Goal: Task Accomplishment & Management: Manage account settings

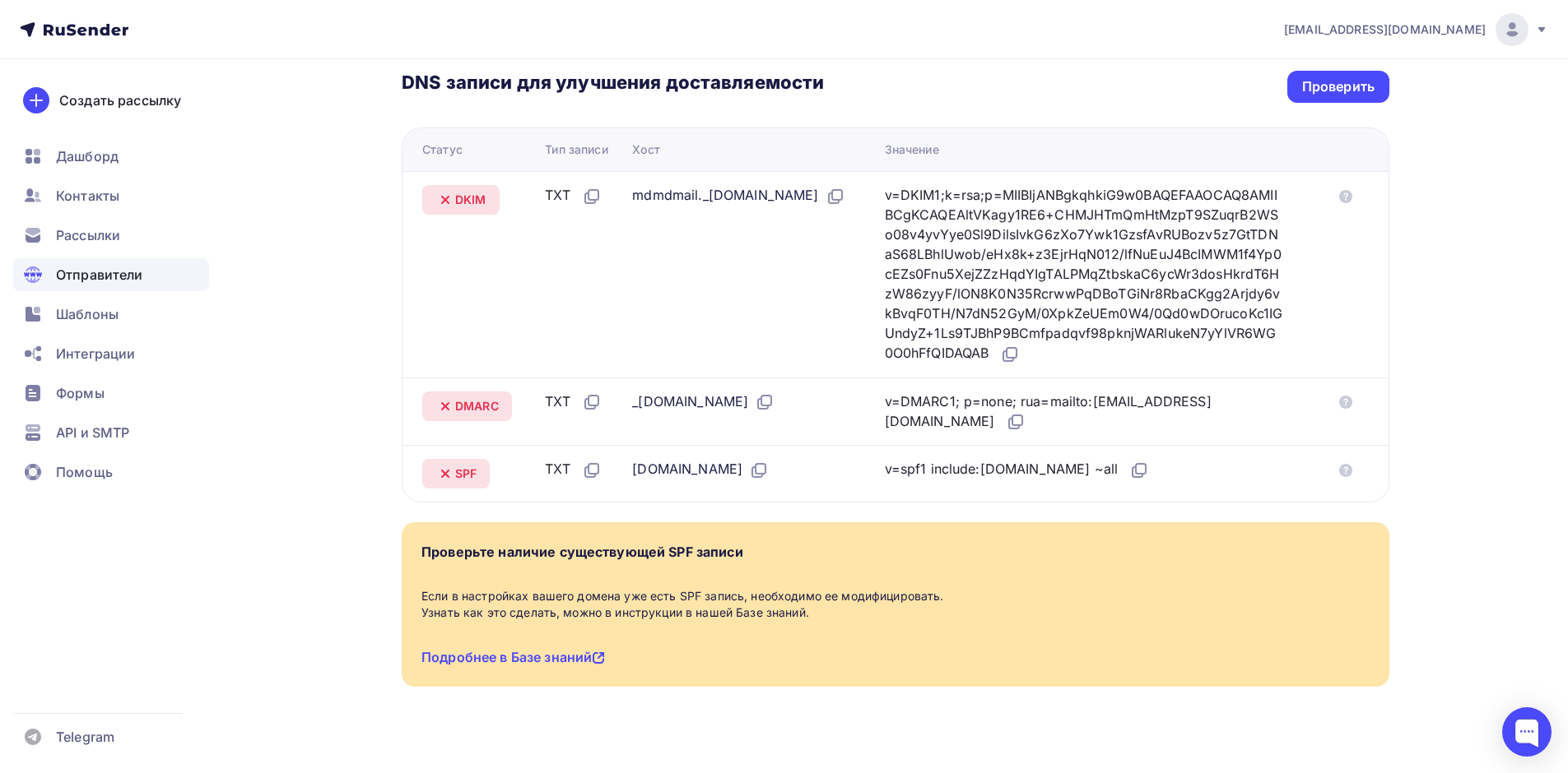
scroll to position [400, 0]
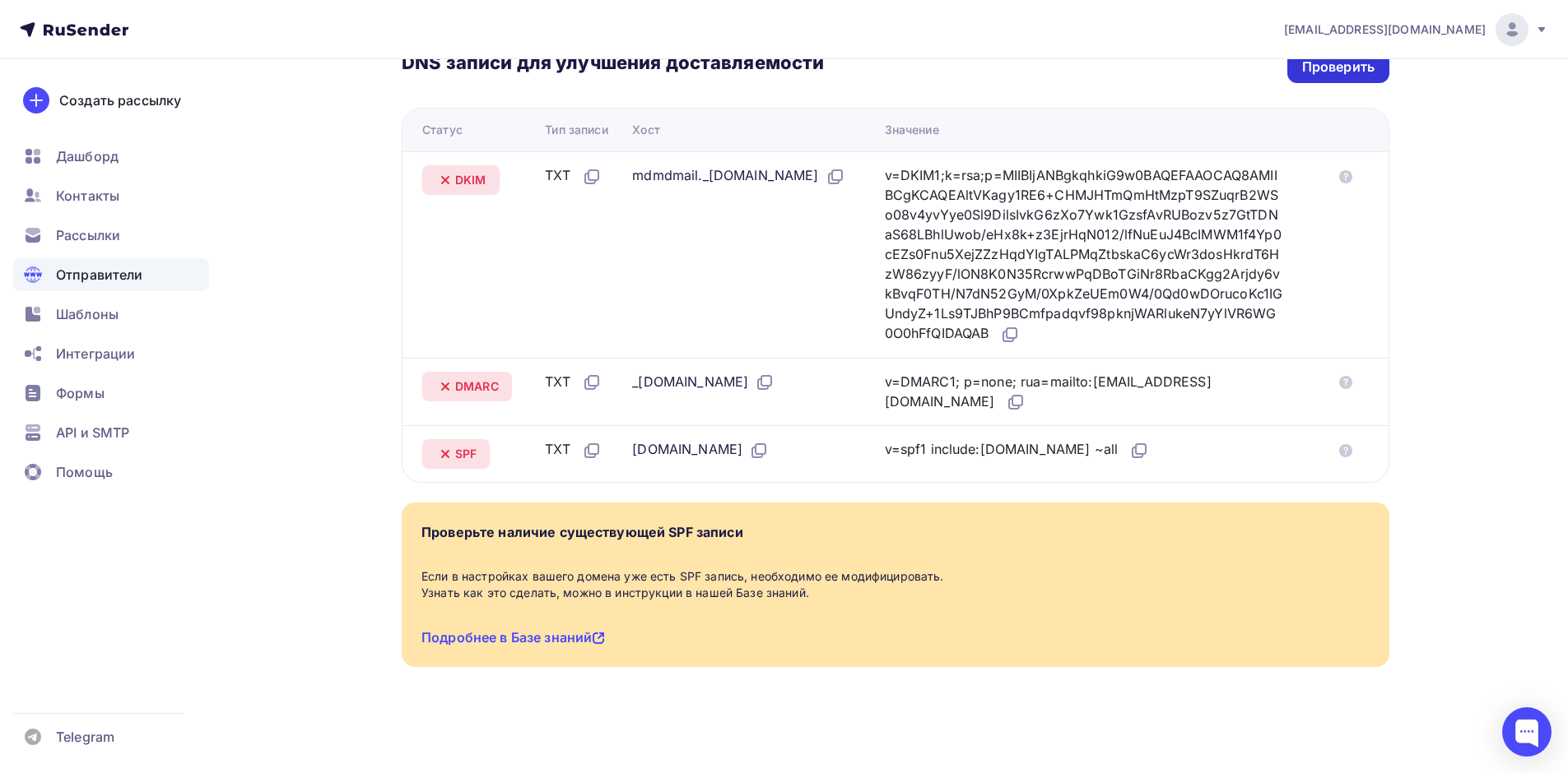
click at [1337, 59] on div "Проверить" at bounding box center [1339, 67] width 73 height 19
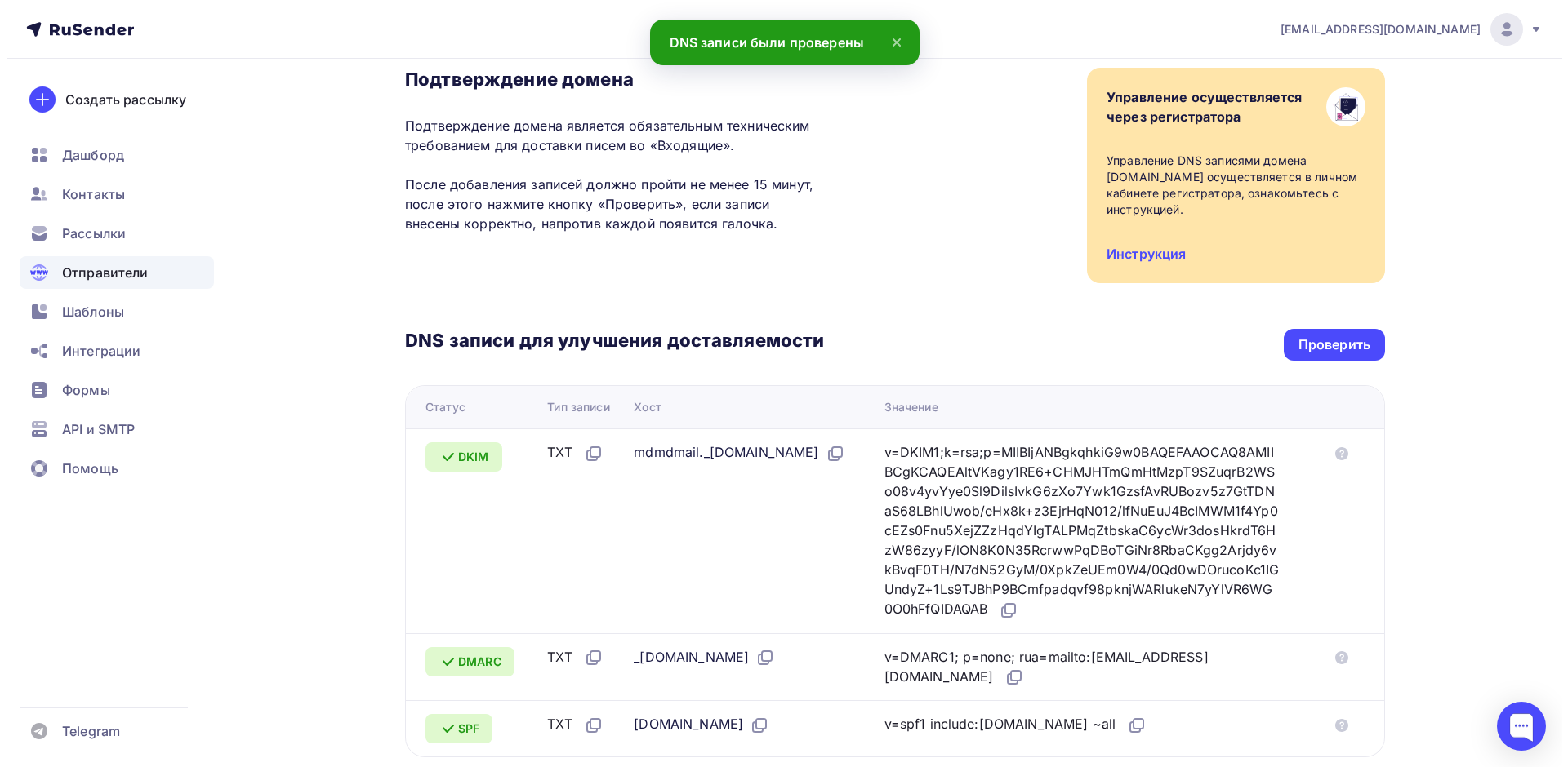
scroll to position [0, 0]
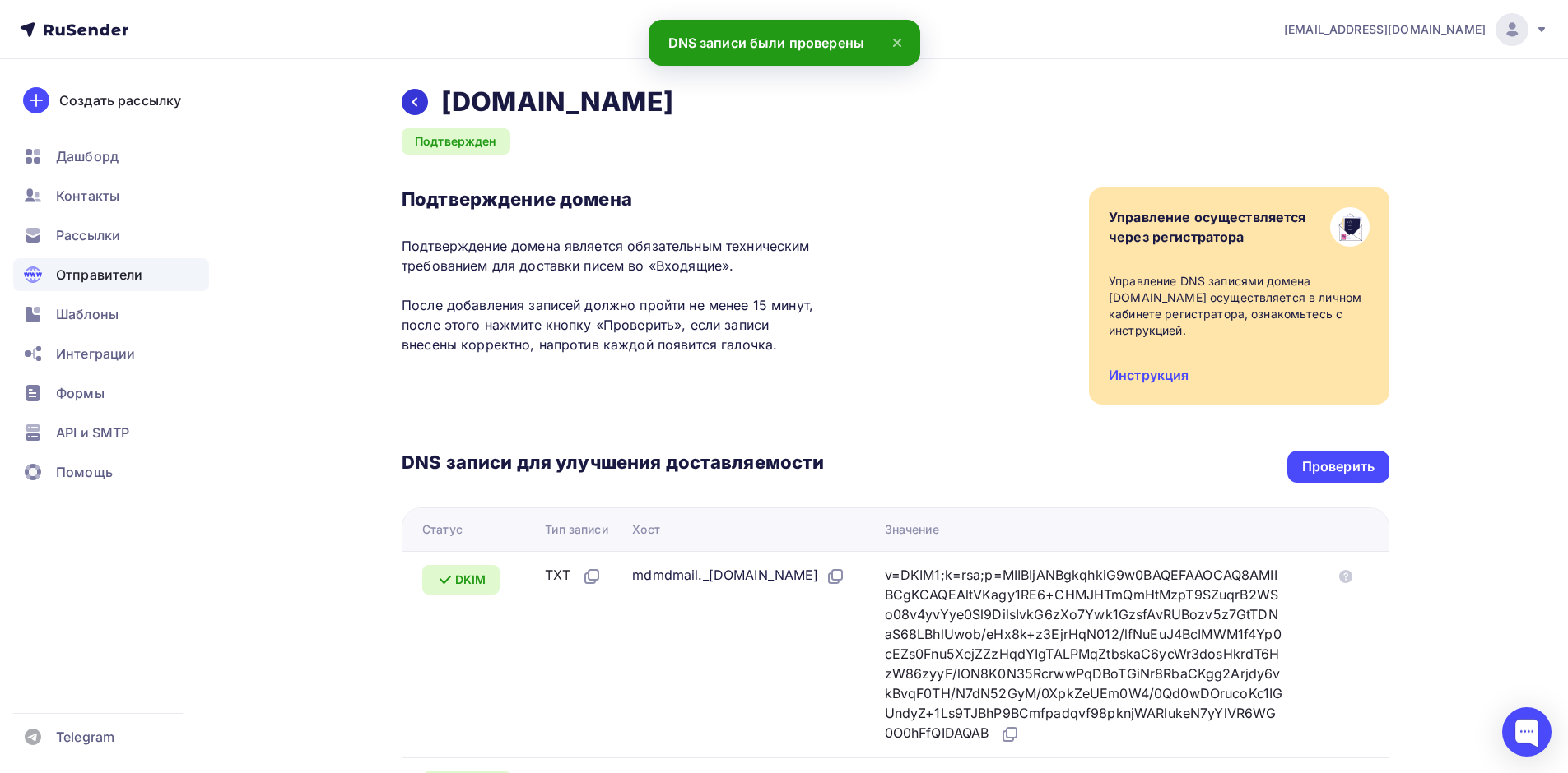
click at [414, 102] on icon at bounding box center [415, 101] width 13 height 13
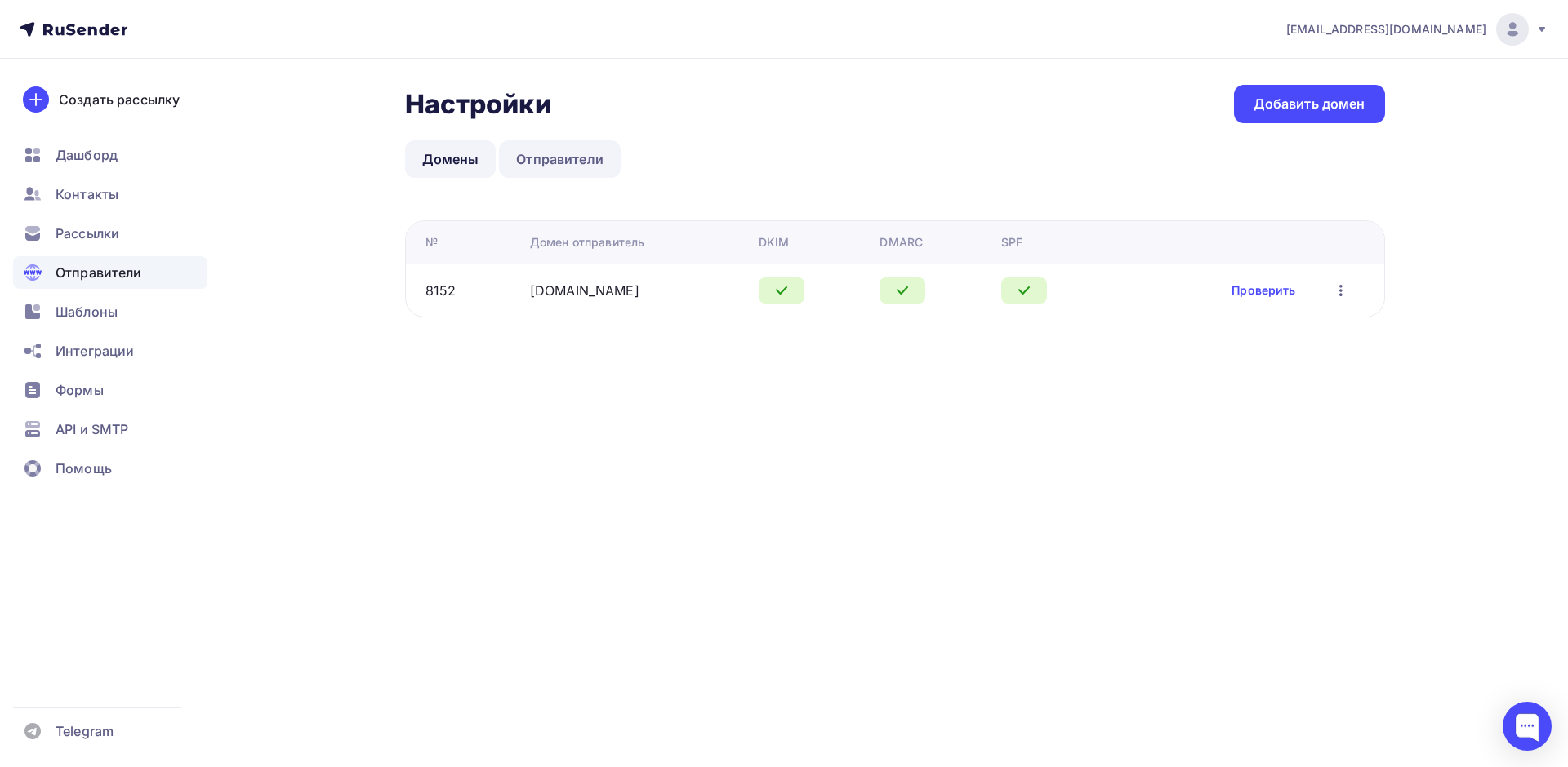
click at [534, 153] on link "Отправители" at bounding box center [559, 158] width 122 height 38
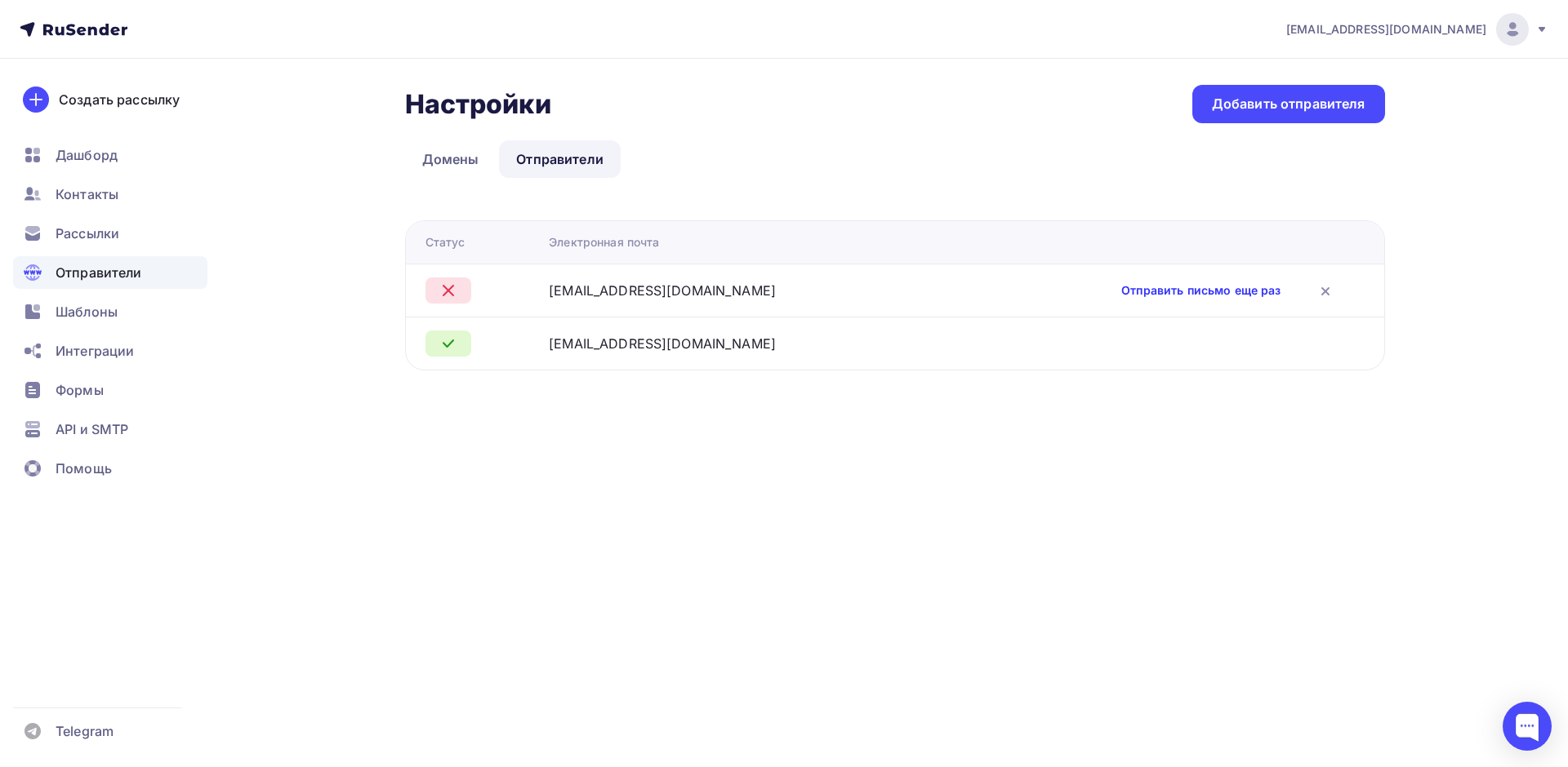
click at [1132, 289] on link "Отправить письмо еще раз" at bounding box center [1201, 291] width 160 height 17
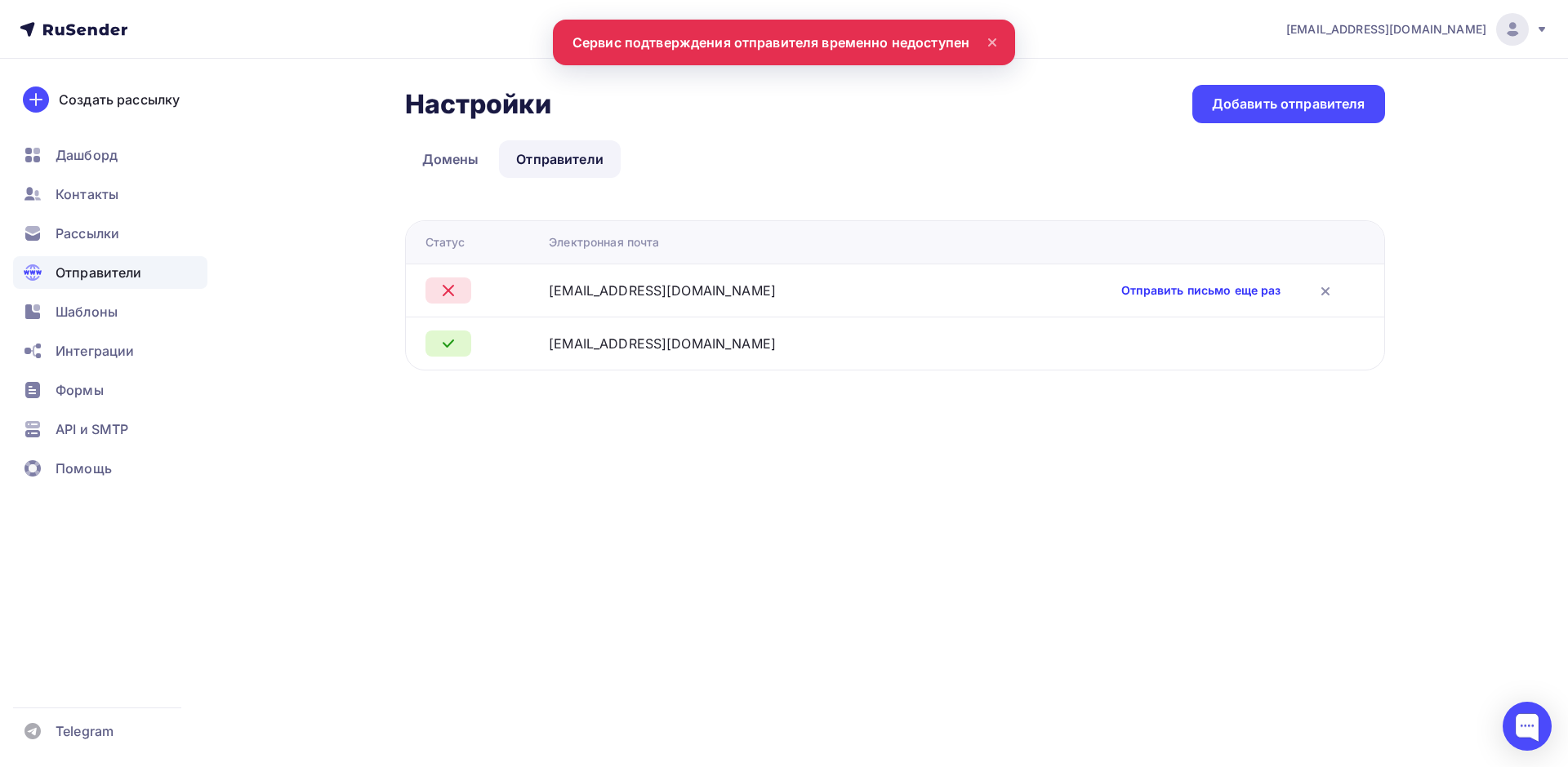
click at [1139, 292] on link "Отправить письмо еще раз" at bounding box center [1201, 291] width 160 height 17
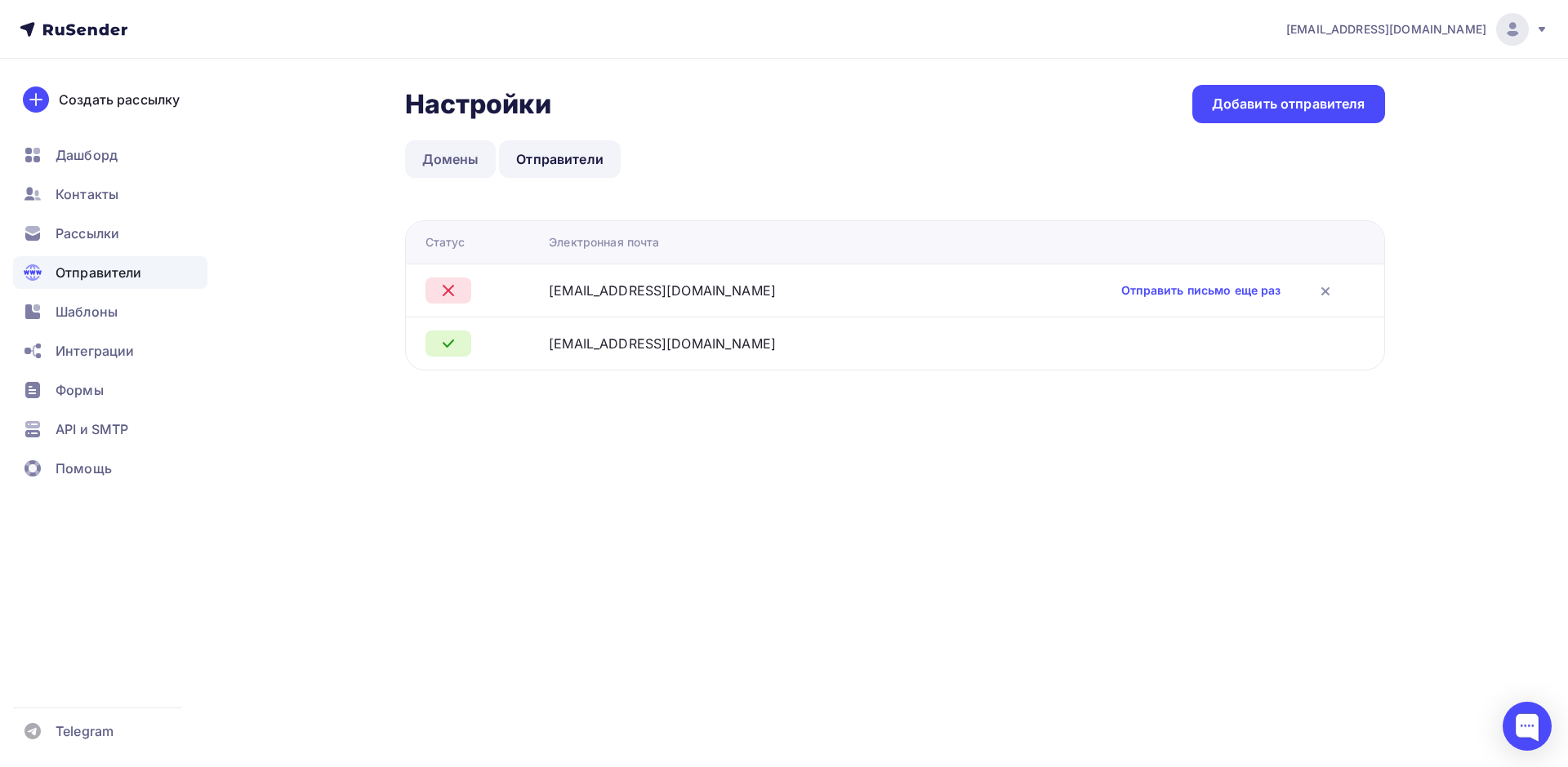
click at [442, 151] on link "Домены" at bounding box center [451, 158] width 91 height 38
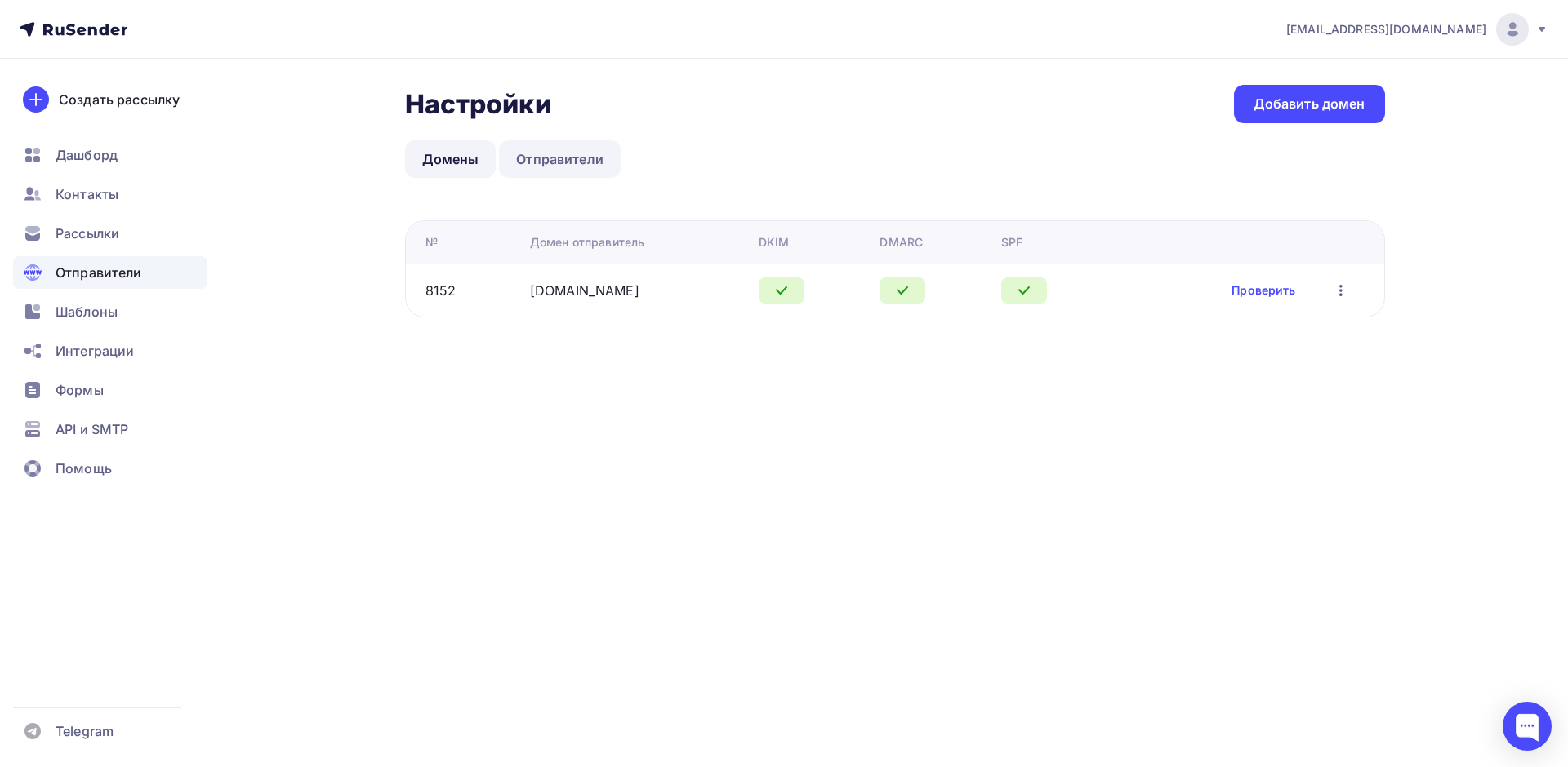
click at [566, 162] on link "Отправители" at bounding box center [559, 158] width 122 height 38
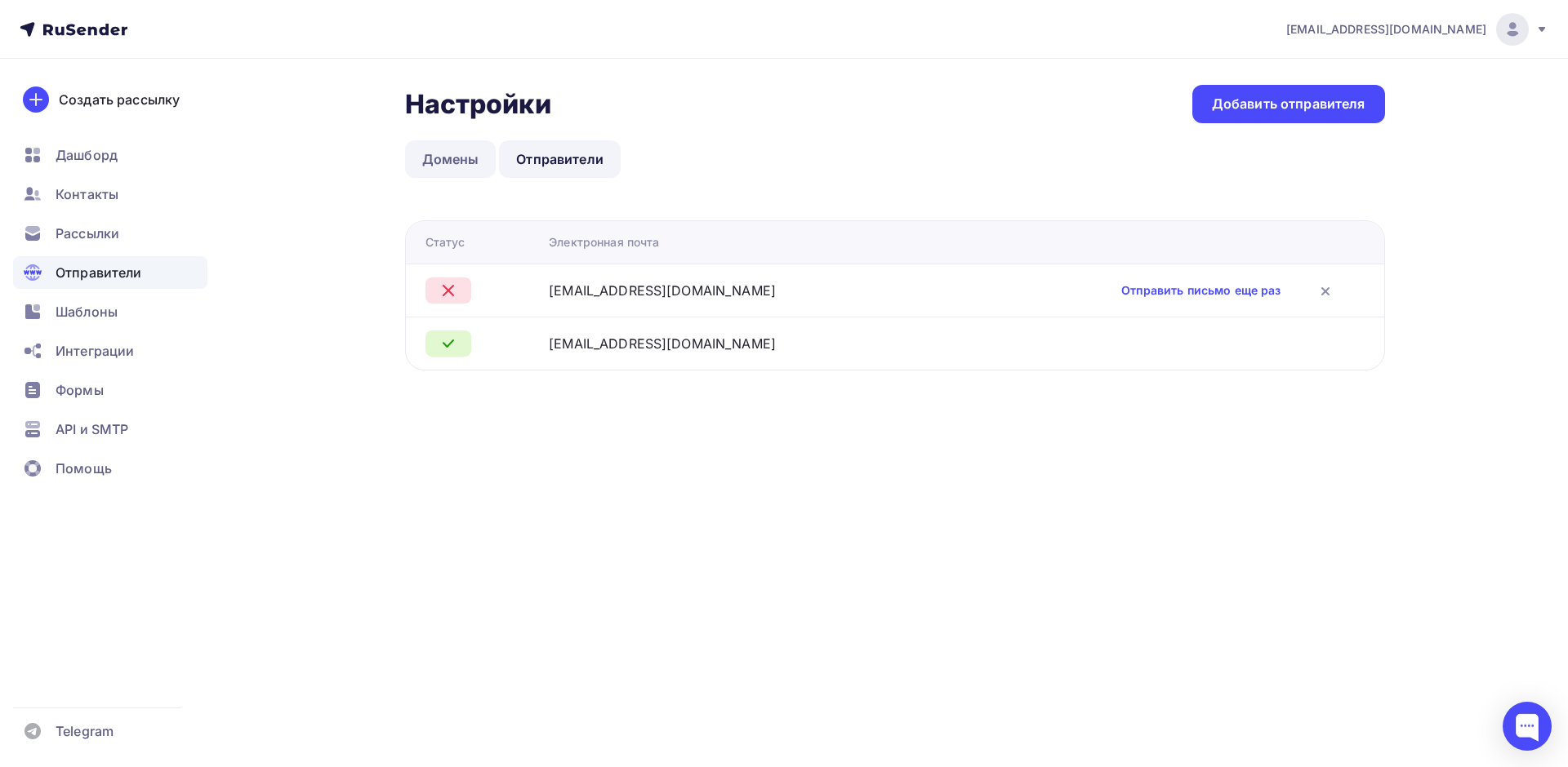
click at [461, 156] on link "Домены" at bounding box center [451, 158] width 91 height 38
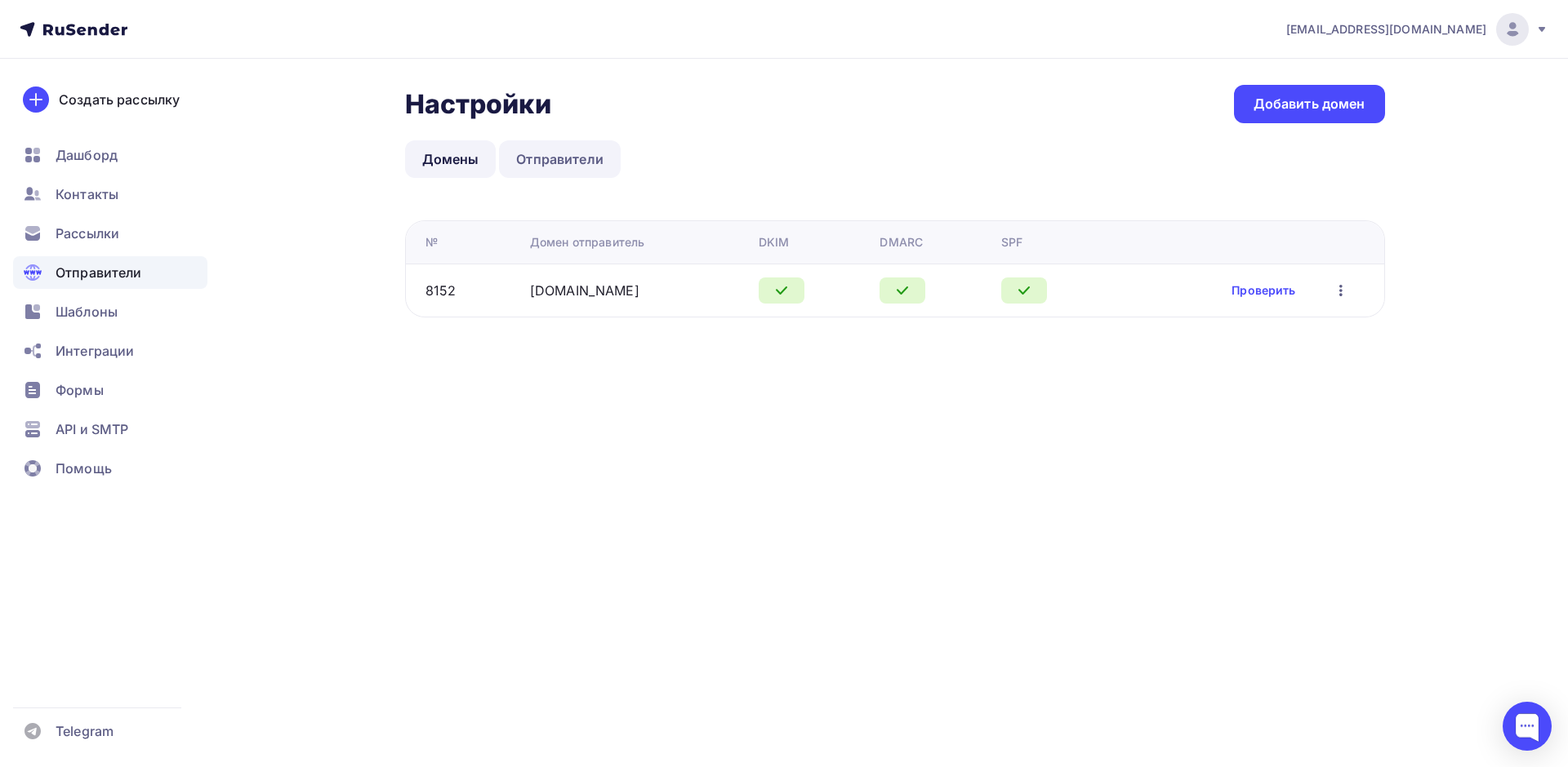
click at [557, 164] on link "Отправители" at bounding box center [559, 158] width 122 height 38
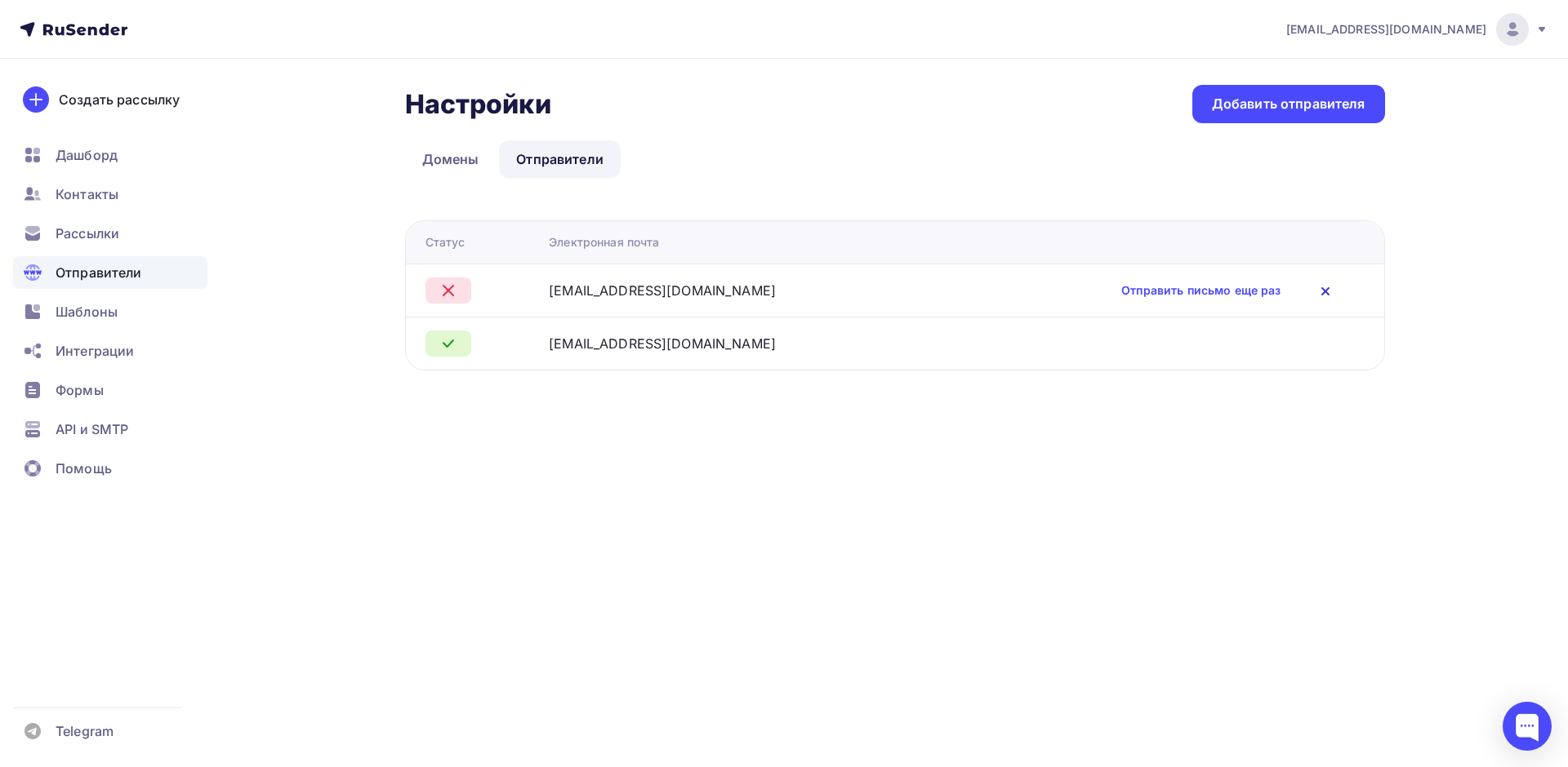
click at [1323, 292] on icon at bounding box center [1326, 291] width 7 height 7
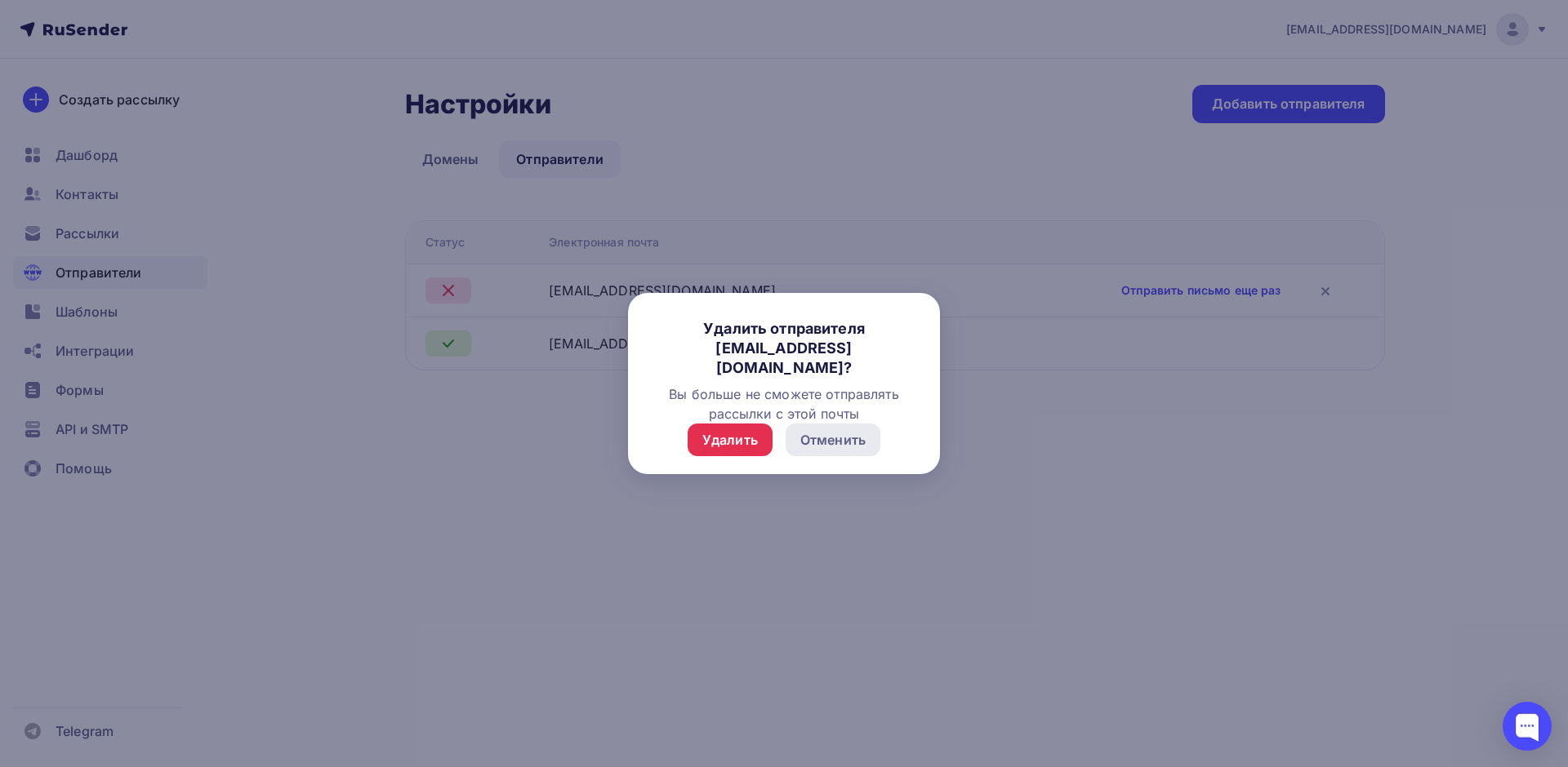
click at [836, 438] on div "Отменить" at bounding box center [833, 440] width 65 height 19
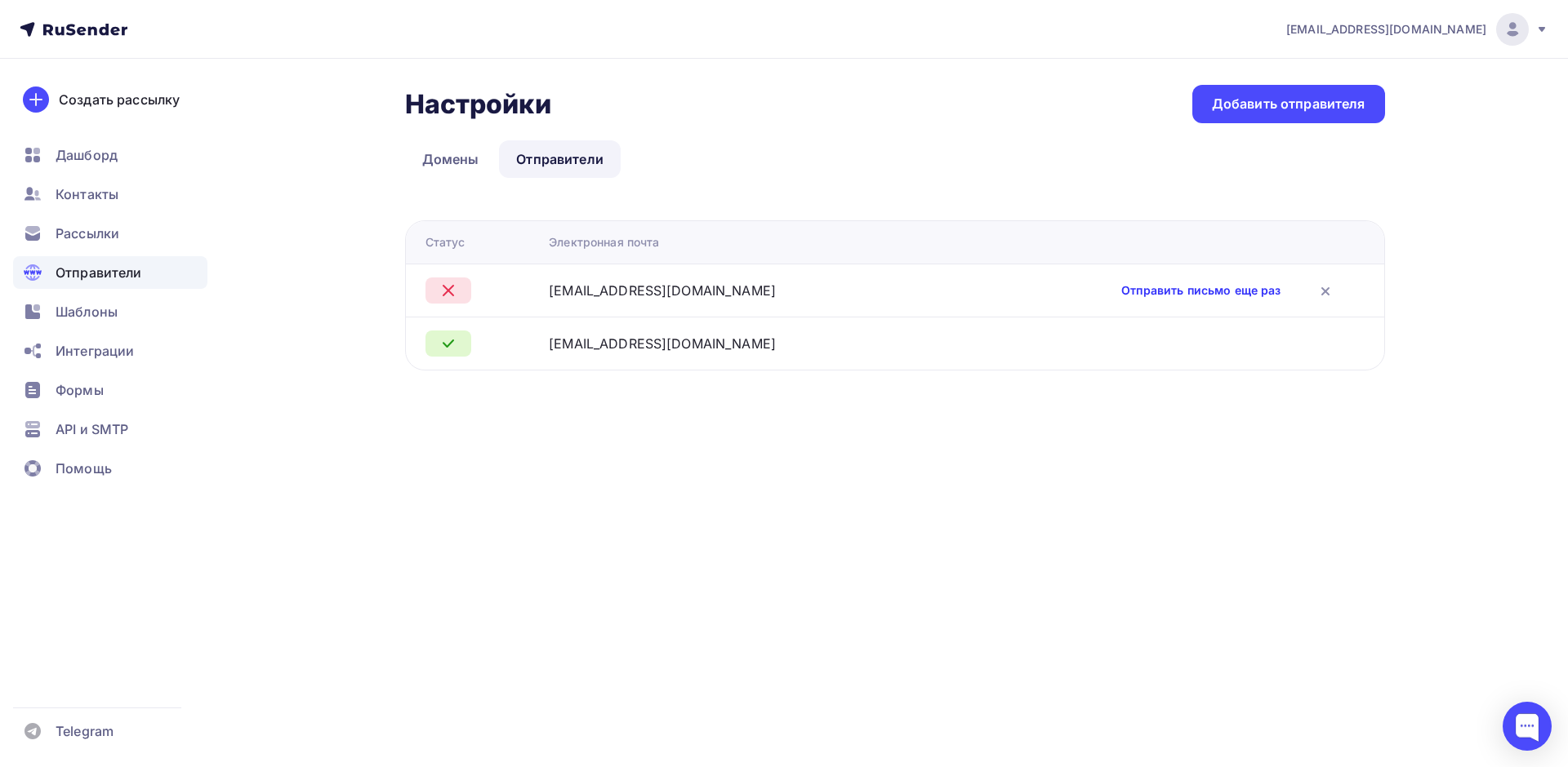
click at [1122, 287] on link "Отправить письмо еще раз" at bounding box center [1201, 291] width 160 height 17
click at [462, 157] on link "Домены" at bounding box center [451, 158] width 91 height 38
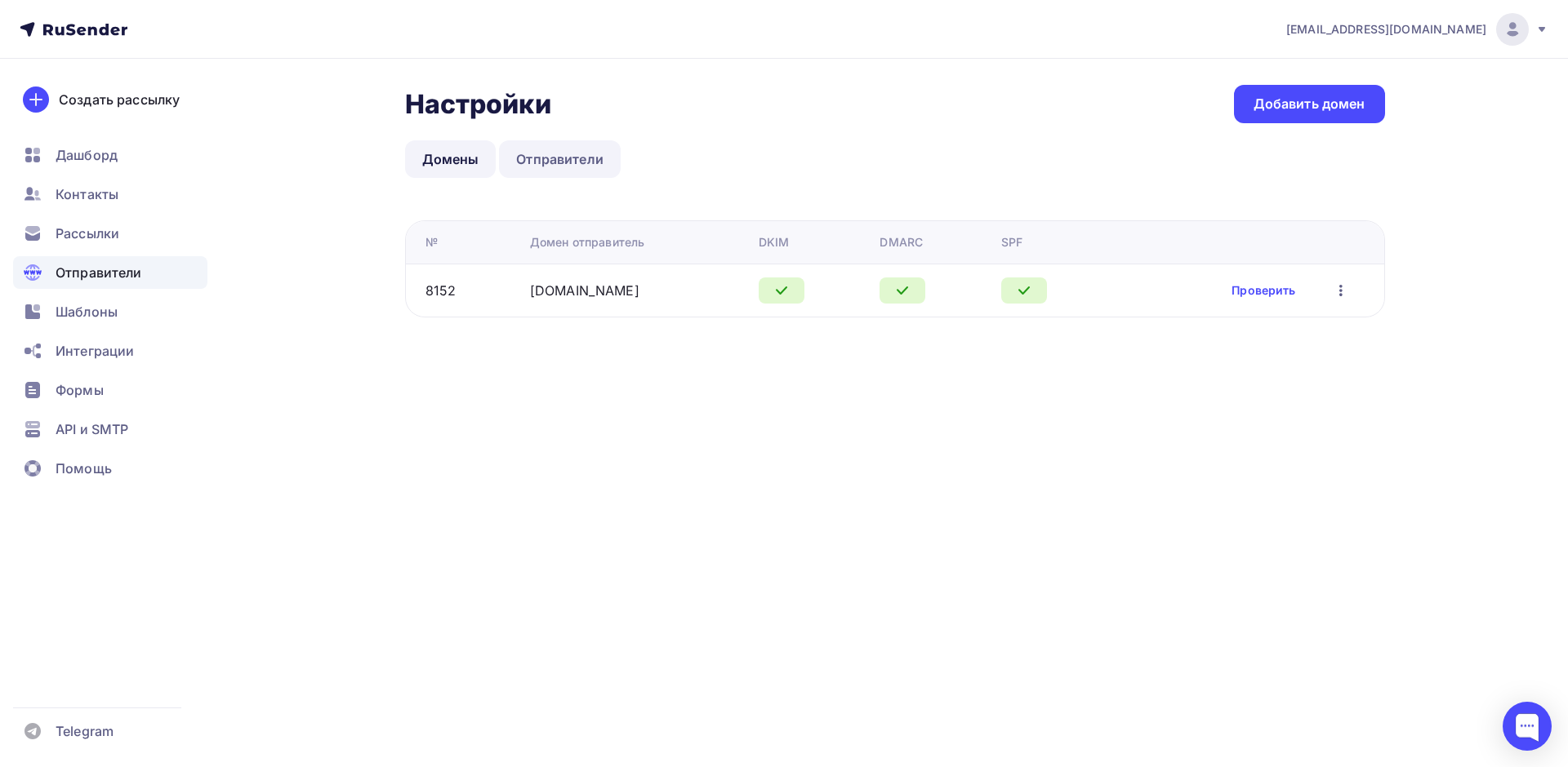
click at [562, 161] on link "Отправители" at bounding box center [559, 158] width 122 height 38
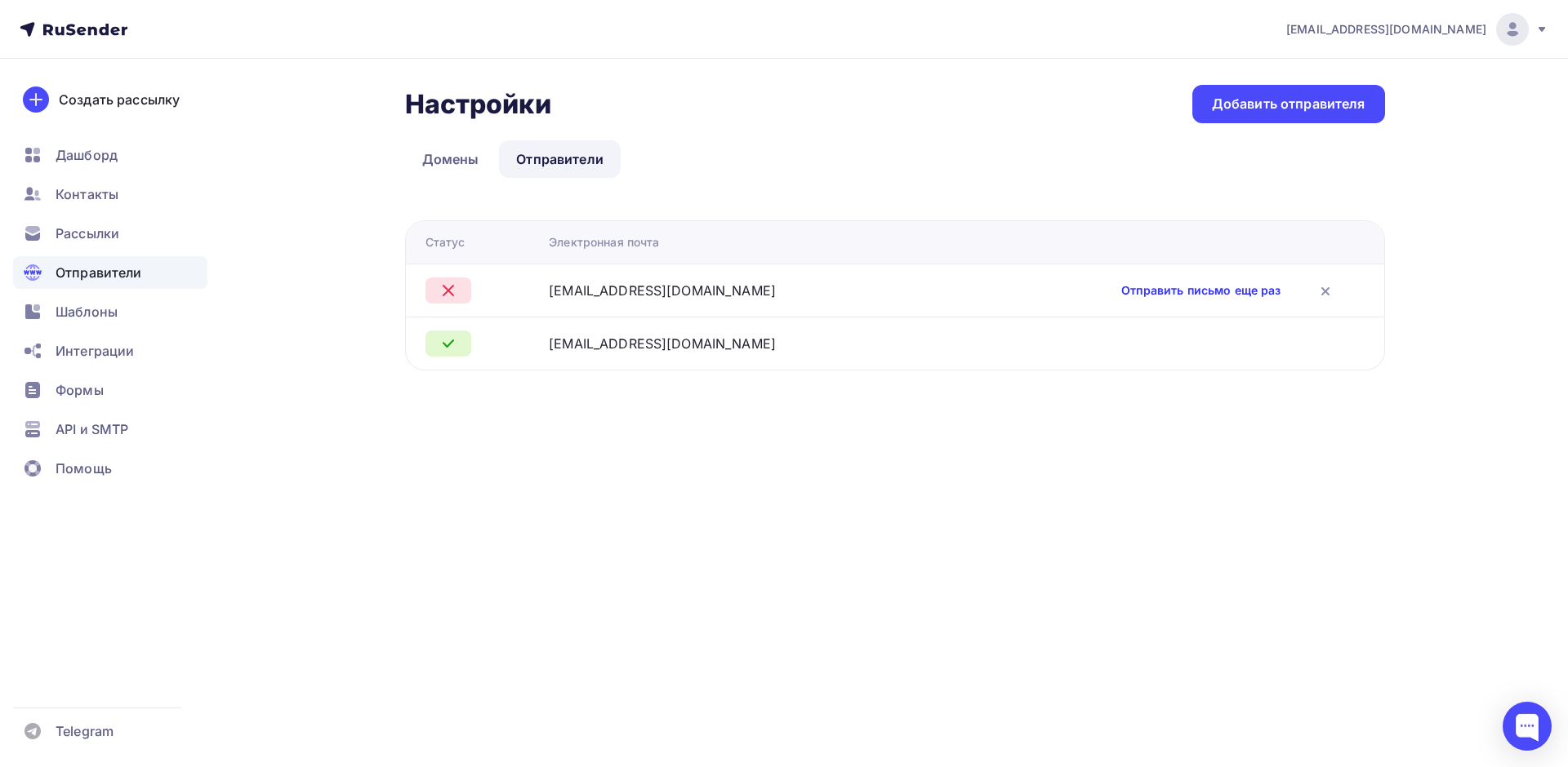
click at [1122, 292] on link "Отправить письмо еще раз" at bounding box center [1201, 291] width 160 height 17
click at [97, 259] on div "Отправители" at bounding box center [110, 273] width 195 height 33
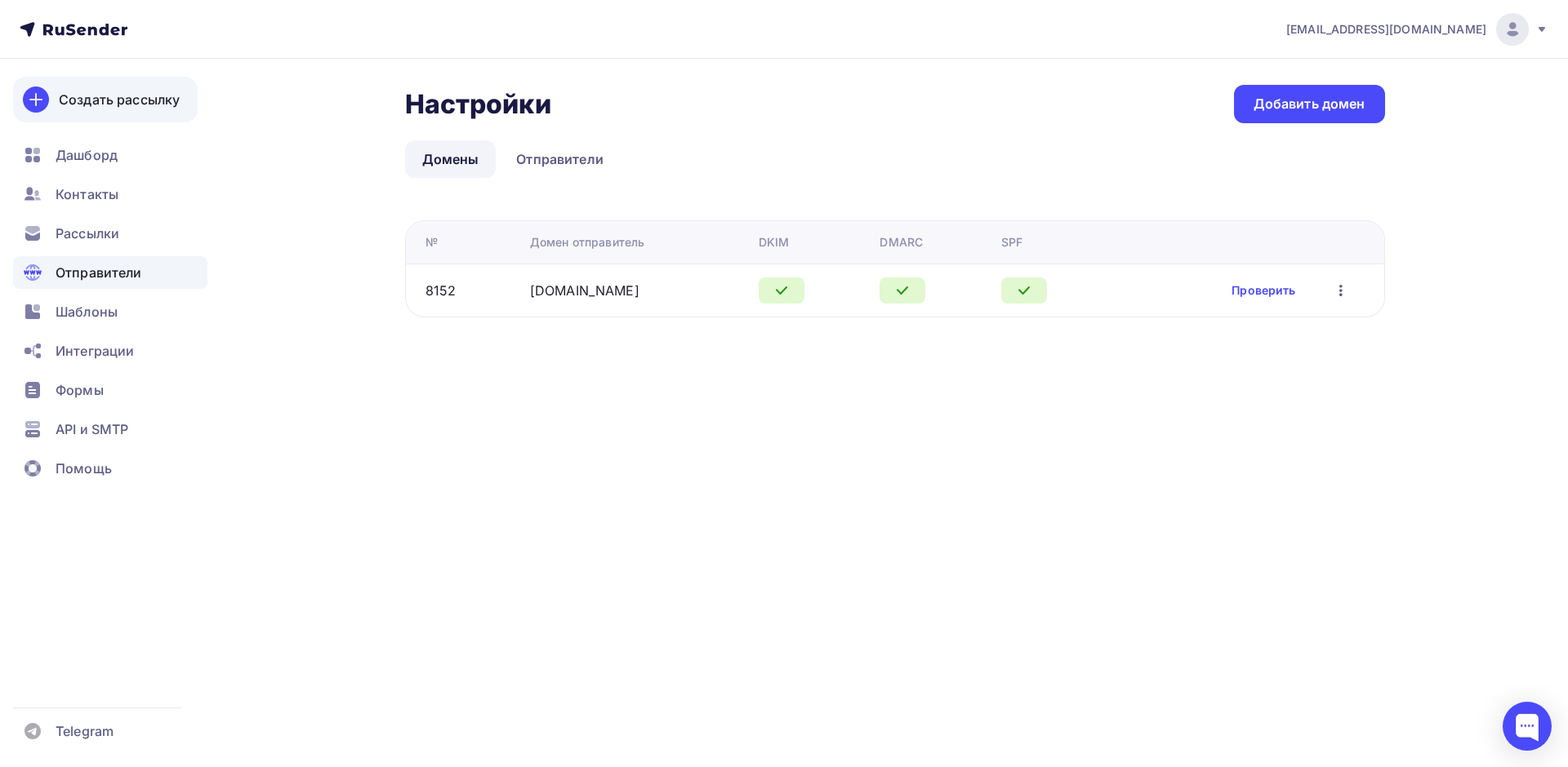
click at [117, 107] on div "Создать рассылку" at bounding box center [119, 99] width 121 height 19
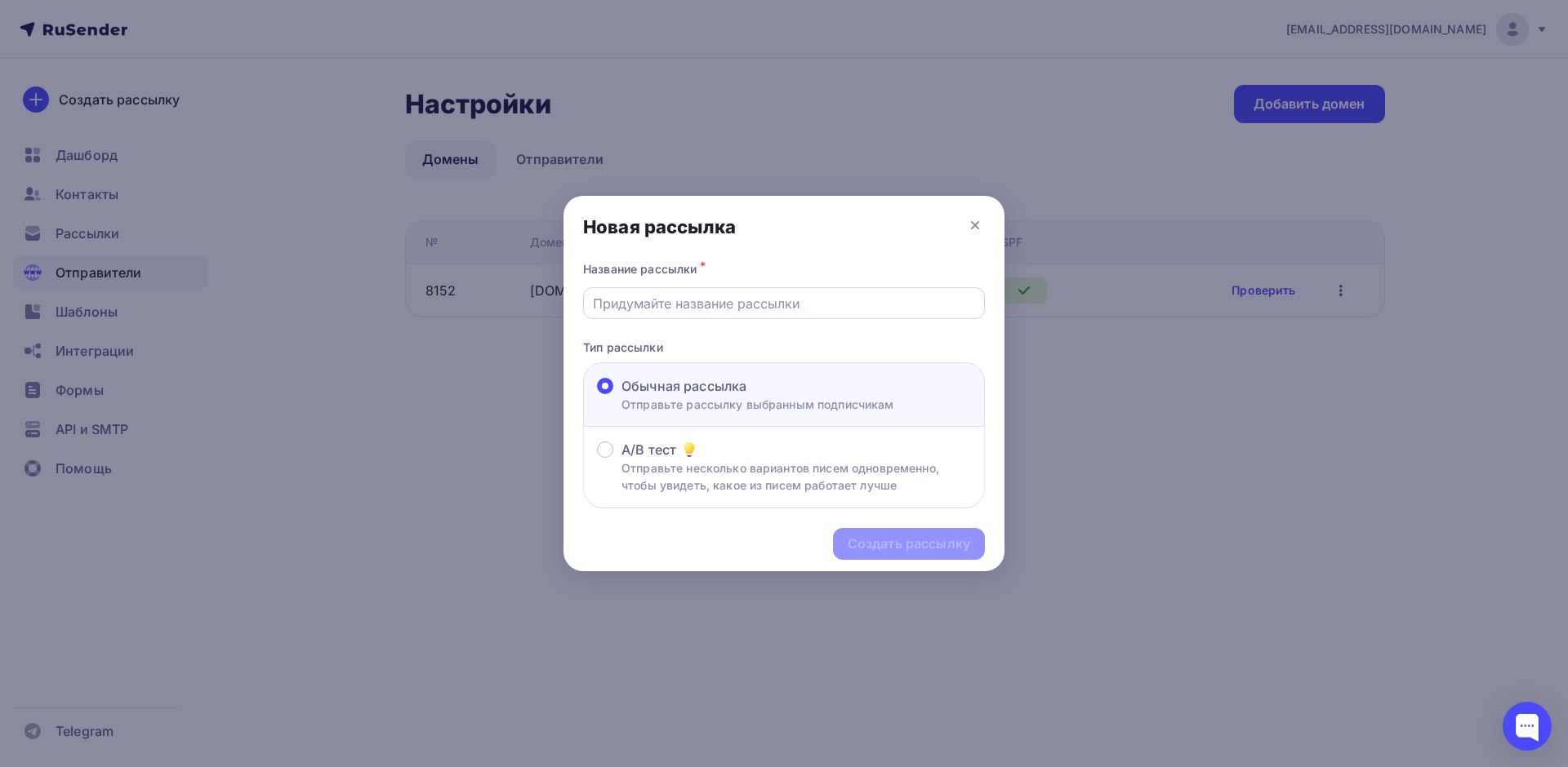
click at [704, 301] on input "text" at bounding box center [785, 303] width 383 height 19
type input "Первая пробная рассылка"
click at [896, 554] on div "Создать рассылку" at bounding box center [909, 543] width 152 height 32
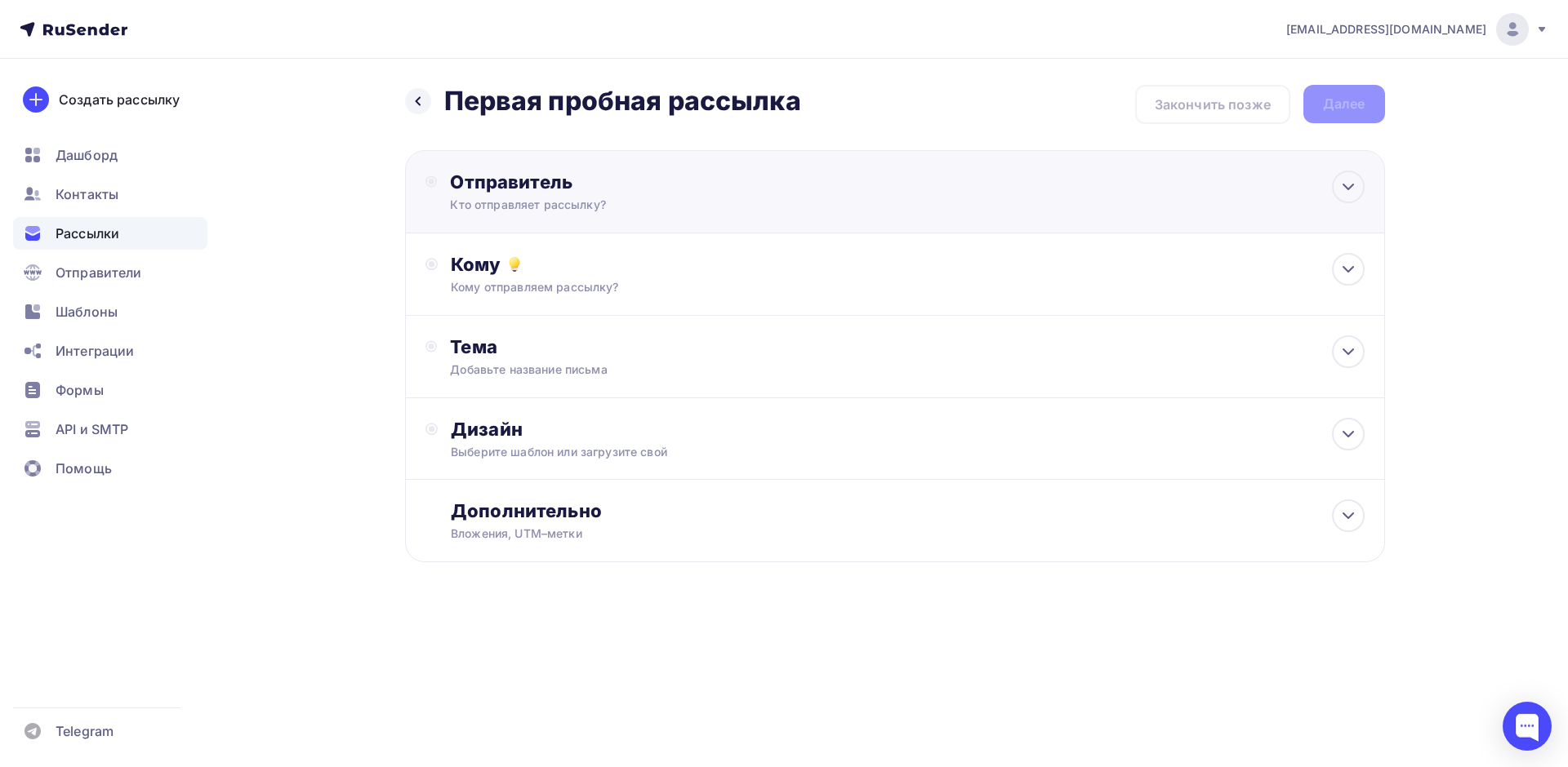
click at [567, 186] on div "Отправитель" at bounding box center [627, 183] width 354 height 23
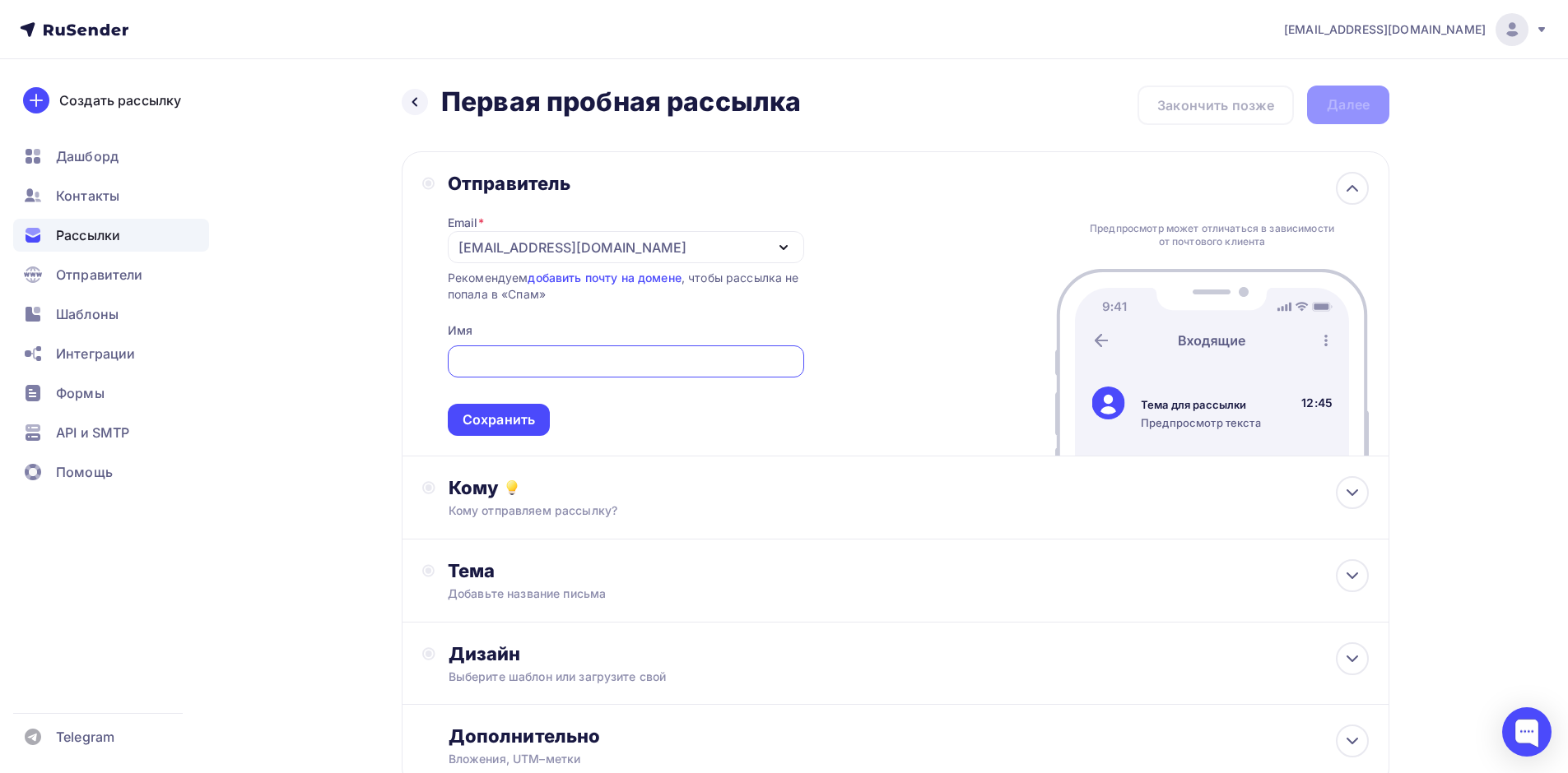
click at [471, 238] on div "[EMAIL_ADDRESS][DOMAIN_NAME]" at bounding box center [572, 248] width 228 height 20
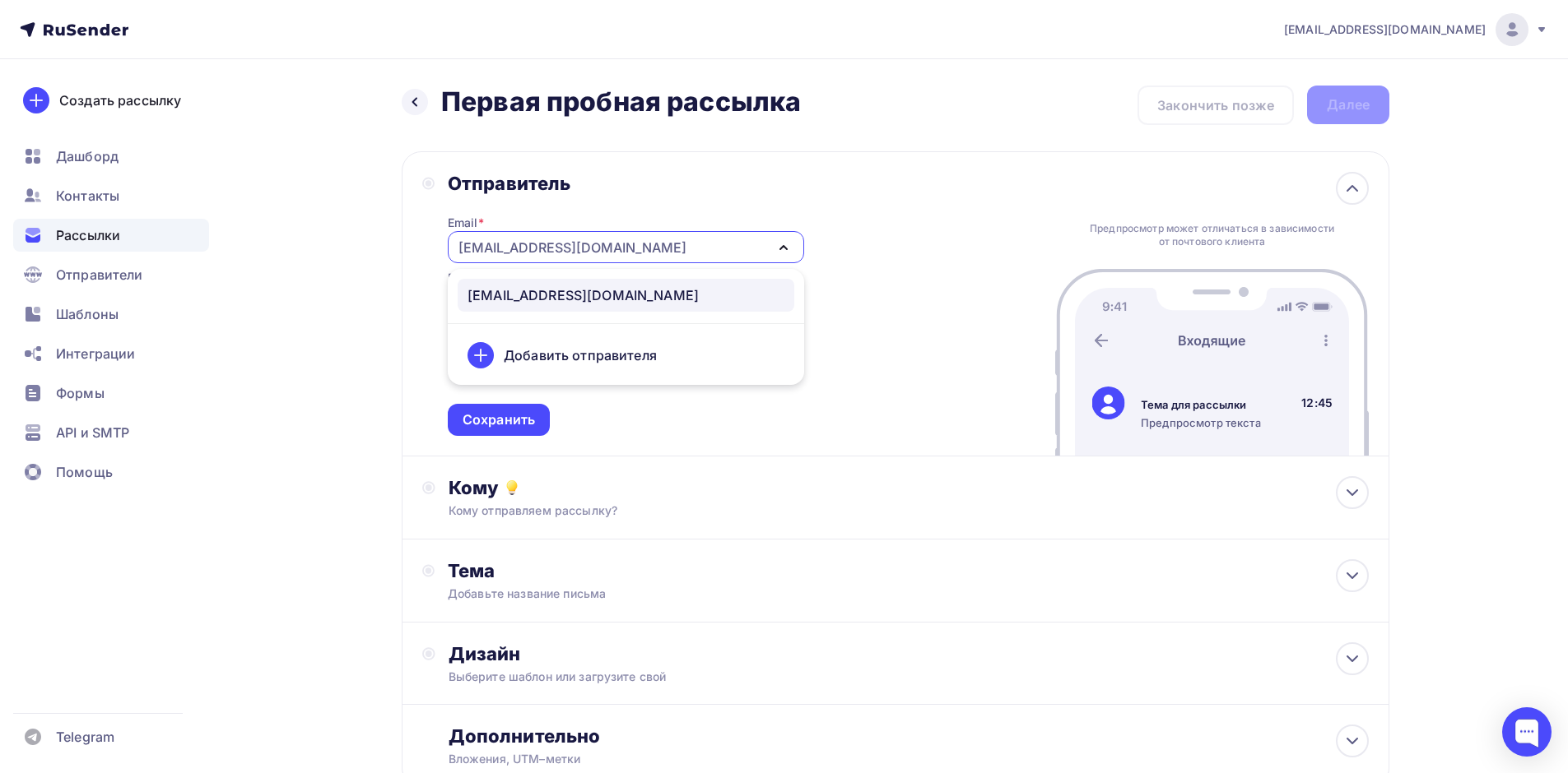
click at [535, 355] on div "Добавить отправителя" at bounding box center [580, 356] width 153 height 20
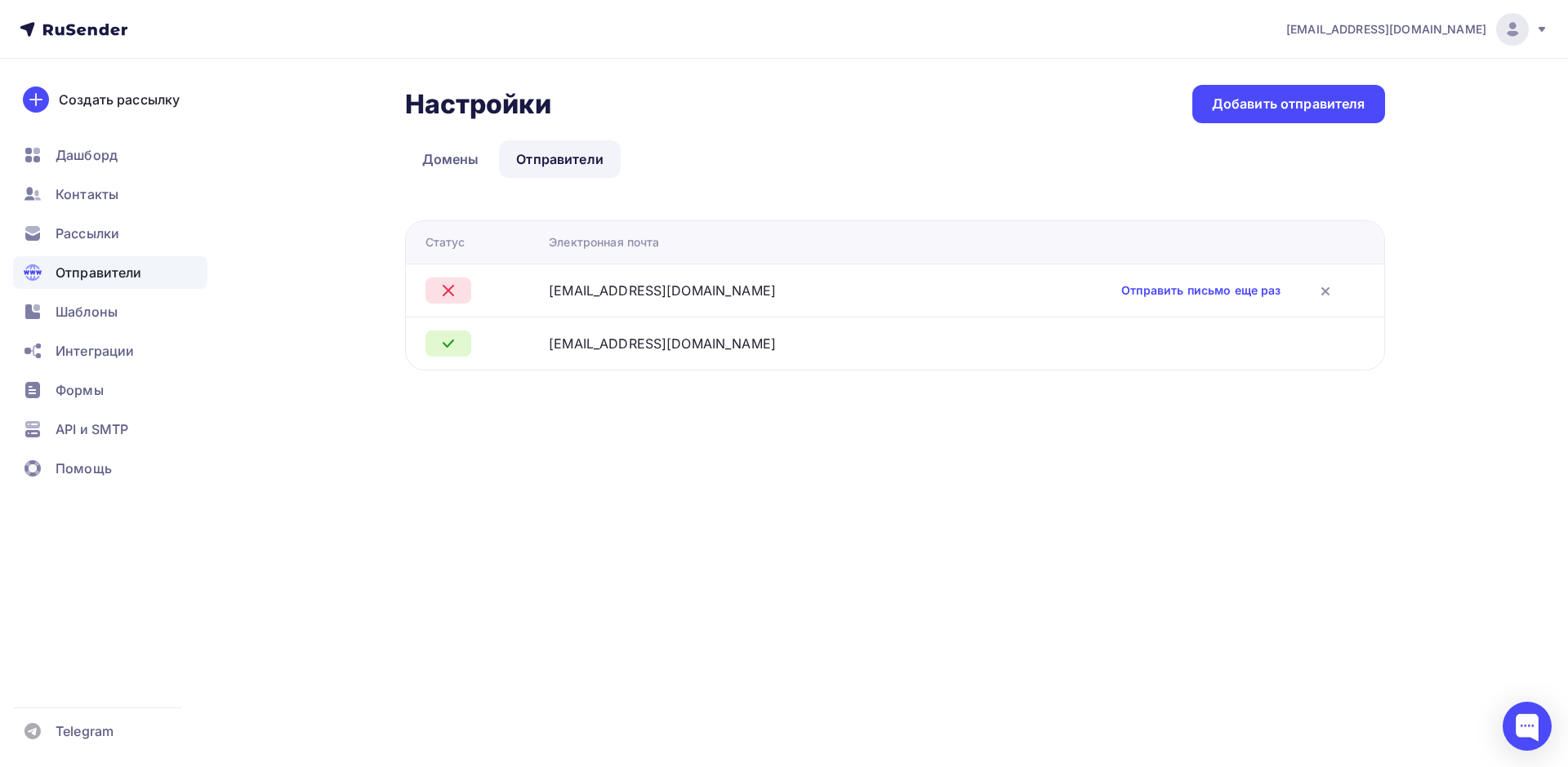
click at [590, 295] on div "[EMAIL_ADDRESS][DOMAIN_NAME]" at bounding box center [661, 291] width 227 height 19
click at [453, 293] on icon at bounding box center [448, 291] width 19 height 19
click at [450, 287] on icon at bounding box center [448, 291] width 19 height 19
drag, startPoint x: 450, startPoint y: 287, endPoint x: 454, endPoint y: 337, distance: 50.2
click at [450, 288] on icon at bounding box center [448, 291] width 19 height 19
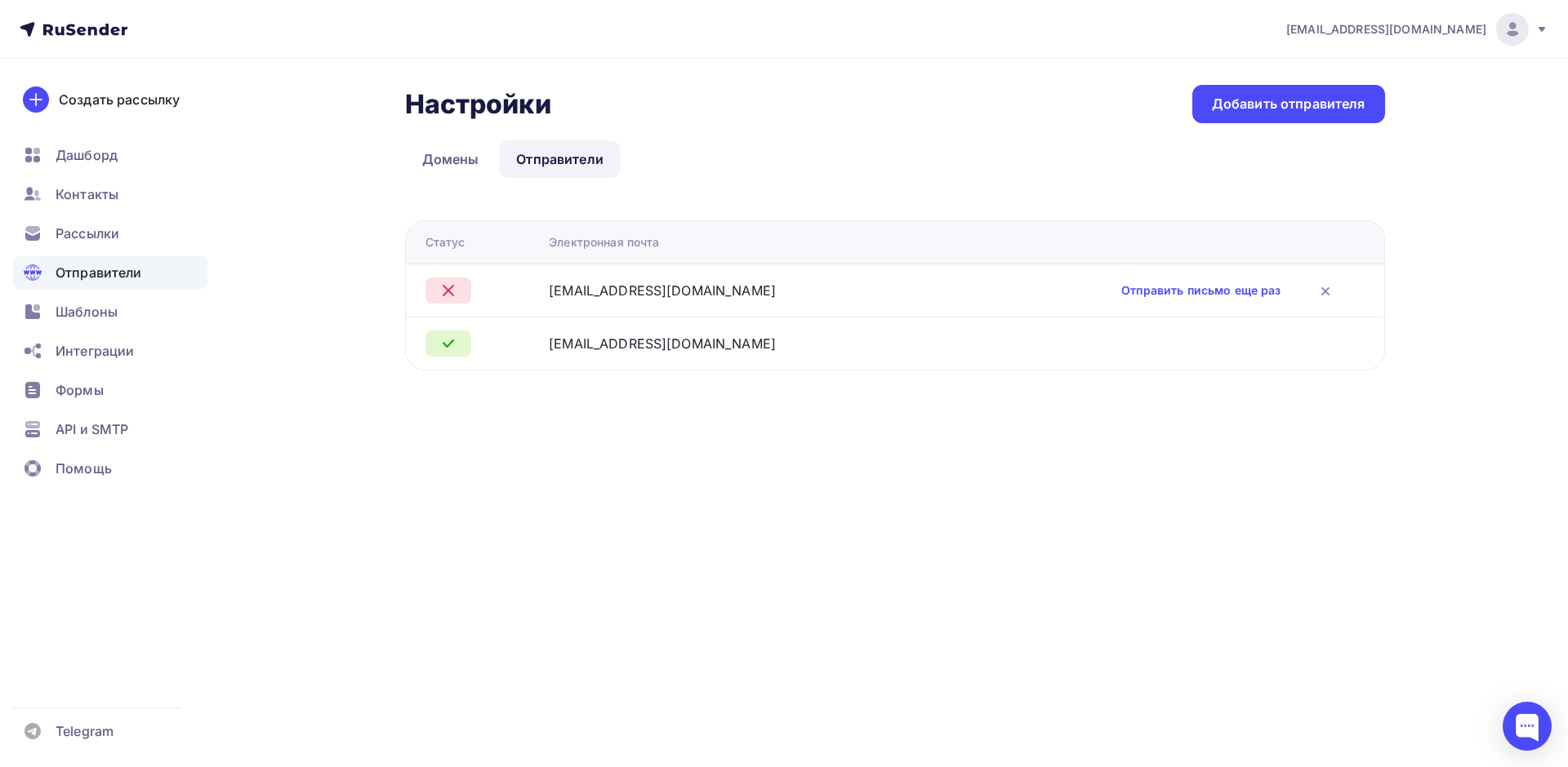
click at [504, 288] on div at bounding box center [481, 291] width 111 height 26
click at [503, 288] on div at bounding box center [481, 291] width 111 height 26
click at [464, 154] on link "Домены" at bounding box center [451, 158] width 91 height 38
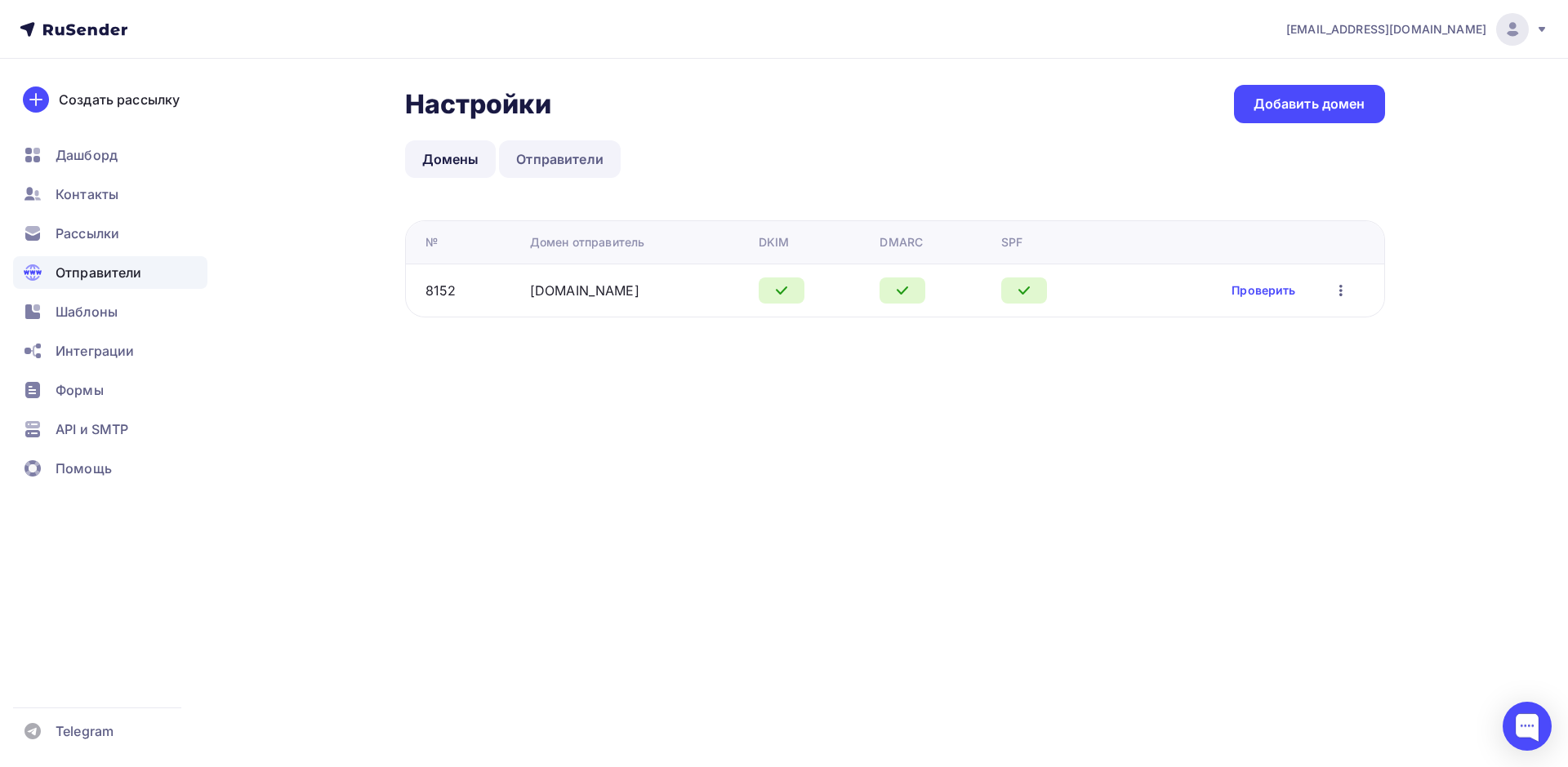
click at [559, 158] on link "Отправители" at bounding box center [559, 158] width 122 height 38
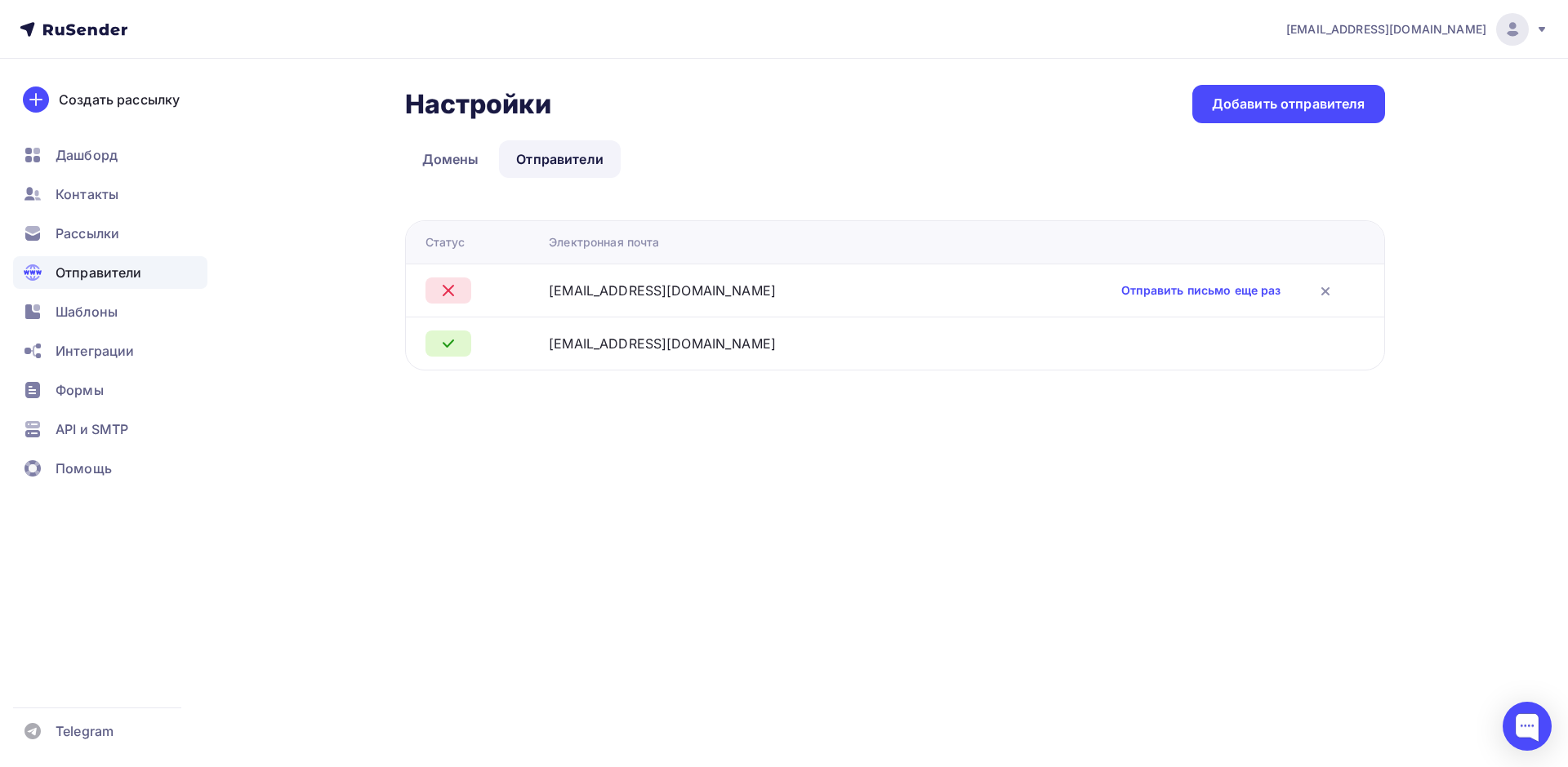
click at [649, 287] on div "[EMAIL_ADDRESS][DOMAIN_NAME]" at bounding box center [661, 291] width 227 height 19
click at [784, 301] on td "[EMAIL_ADDRESS][DOMAIN_NAME]" at bounding box center [747, 290] width 409 height 53
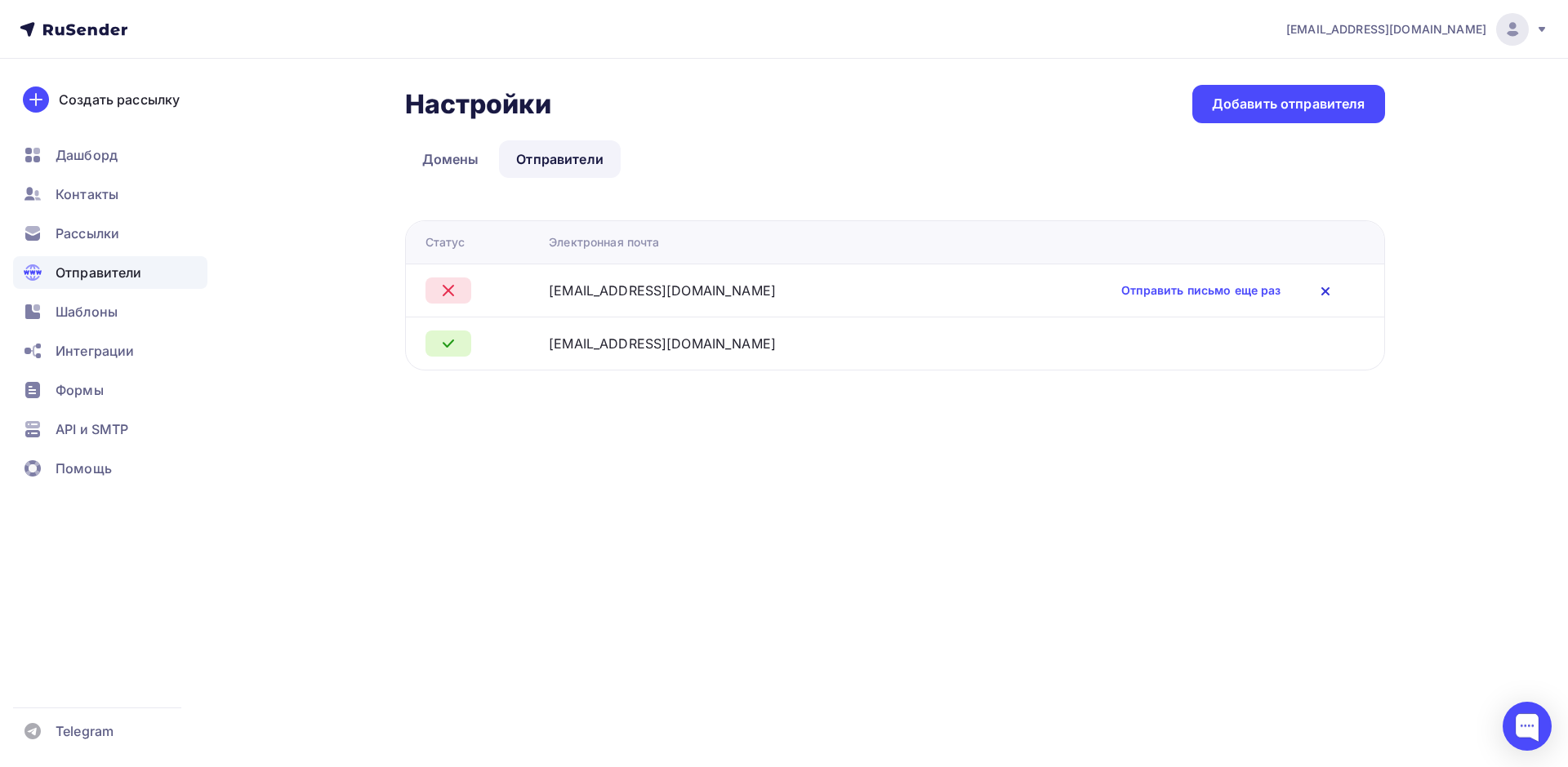
click at [1323, 291] on icon at bounding box center [1326, 291] width 7 height 7
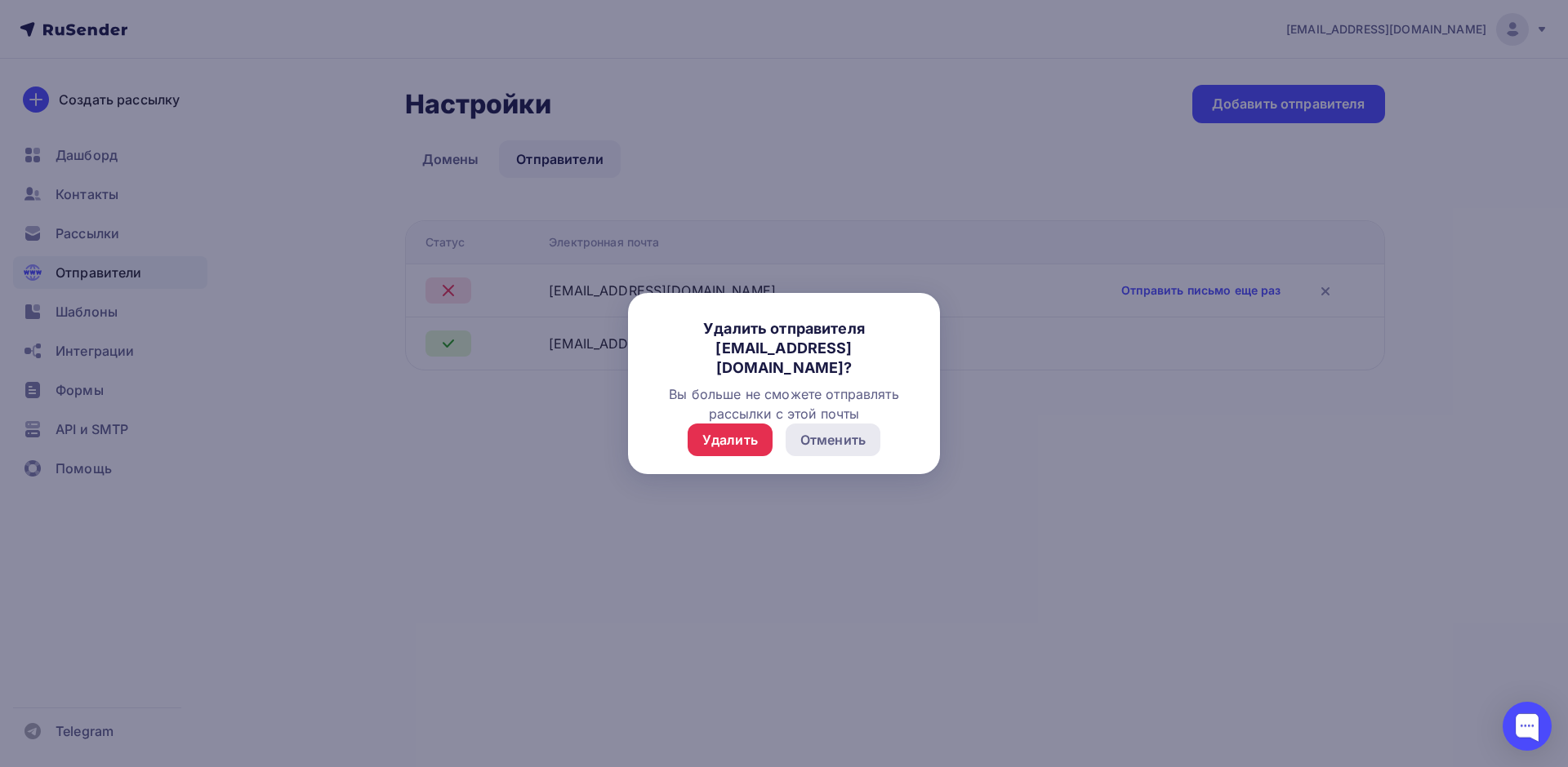
click at [845, 443] on div "Отменить" at bounding box center [833, 440] width 65 height 19
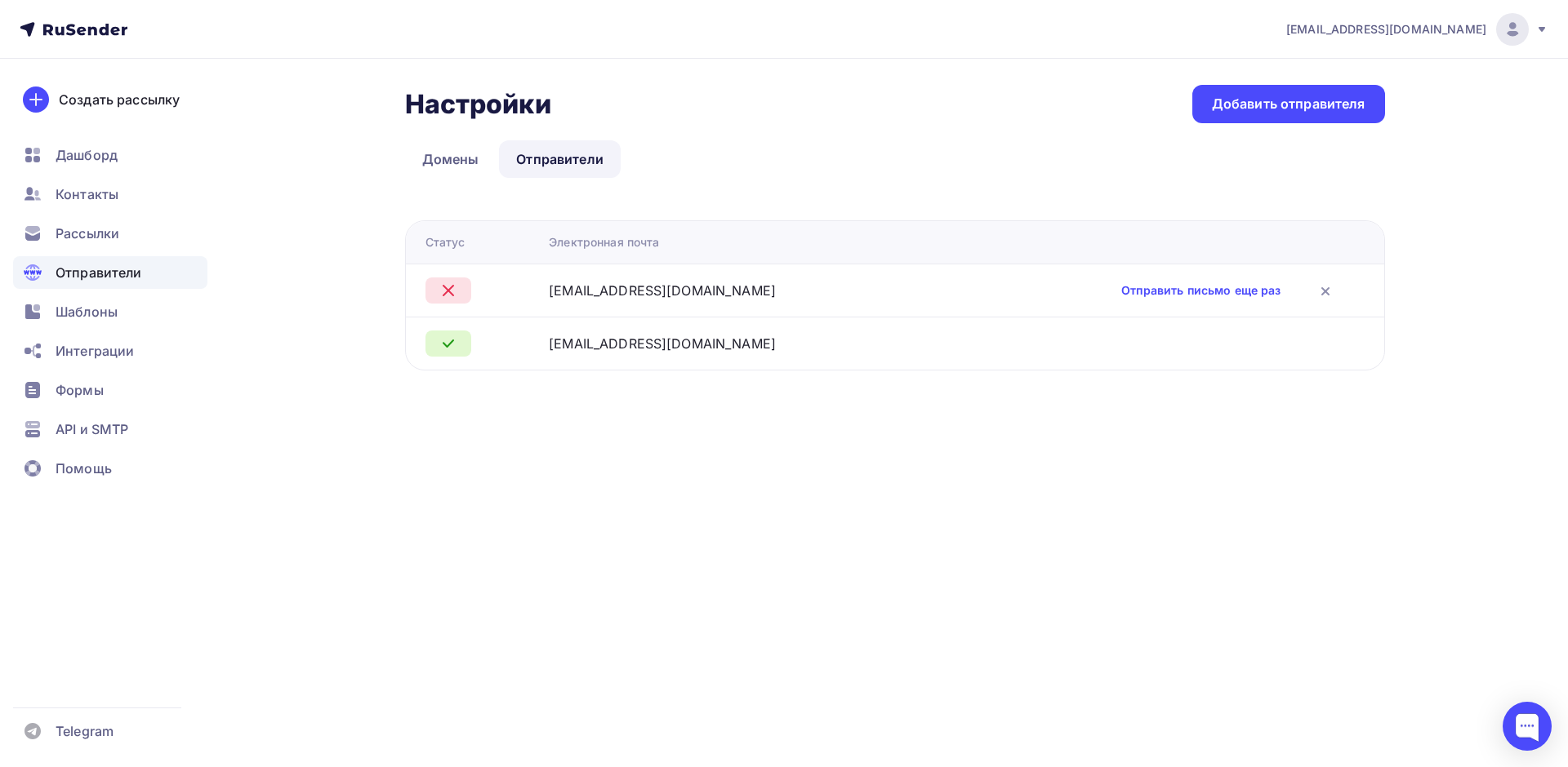
click at [823, 455] on div "Удалить Отменить" at bounding box center [784, 450] width 312 height 52
